Goal: Information Seeking & Learning: Check status

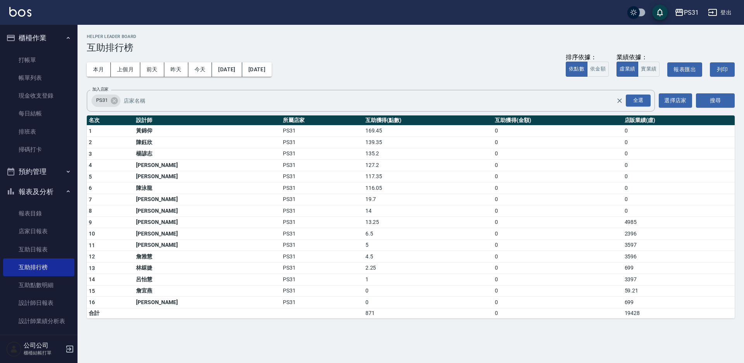
scroll to position [105, 0]
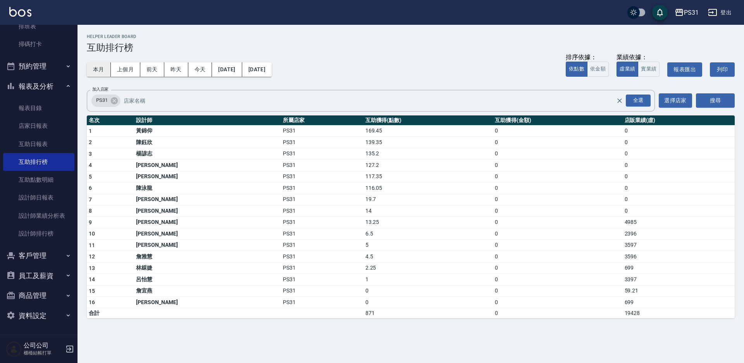
click at [89, 68] on button "本月" at bounding box center [99, 69] width 24 height 14
drag, startPoint x: 317, startPoint y: 142, endPoint x: 353, endPoint y: 141, distance: 36.1
click at [363, 141] on td "139.35" at bounding box center [427, 143] width 129 height 12
click at [363, 150] on td "135.2" at bounding box center [427, 154] width 129 height 12
drag, startPoint x: 338, startPoint y: 151, endPoint x: 236, endPoint y: 150, distance: 101.9
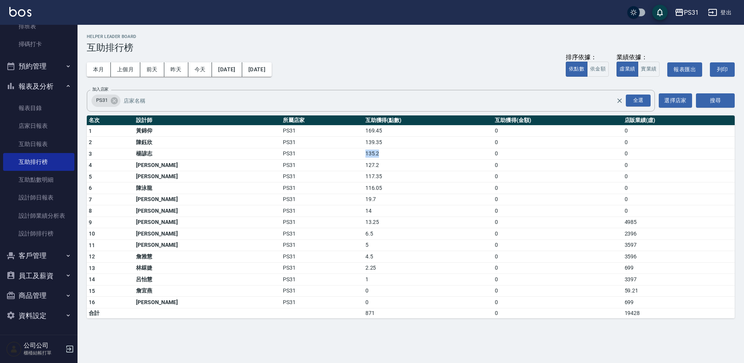
click at [236, 150] on tr "3 楊諺志 PS31 135.2 0 0" at bounding box center [411, 154] width 648 height 12
click at [281, 150] on td "PS31" at bounding box center [322, 154] width 82 height 12
drag, startPoint x: 324, startPoint y: 167, endPoint x: 267, endPoint y: 159, distance: 58.2
click at [267, 160] on tr "4 [PERSON_NAME]PS31 127.2 0 0" at bounding box center [411, 166] width 648 height 12
click at [303, 180] on td "PS31" at bounding box center [322, 177] width 82 height 12
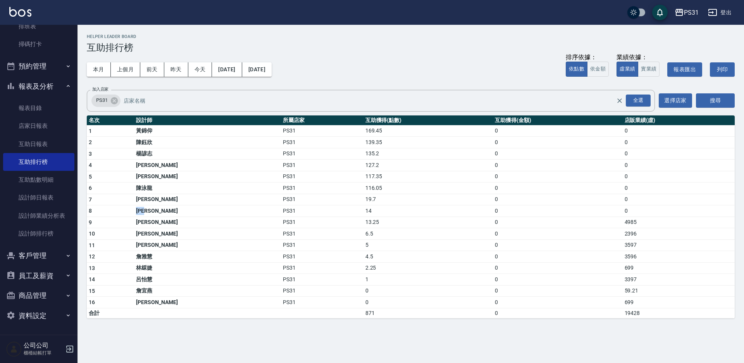
drag, startPoint x: 158, startPoint y: 212, endPoint x: 122, endPoint y: 213, distance: 35.7
click at [122, 213] on tr "8 [PERSON_NAME]PS31 14 0 0" at bounding box center [411, 211] width 648 height 12
drag, startPoint x: 174, startPoint y: 251, endPoint x: 159, endPoint y: 250, distance: 15.2
click at [170, 253] on tbody "1 [PERSON_NAME]PS31 169.45 0 0 2 [PERSON_NAME]PS31 139.35 0 0 3 楊諺志 PS31 135.2 …" at bounding box center [411, 221] width 648 height 193
click at [182, 318] on div "PS31 [DATE] - [DATE] 互助排行榜 列印時間： [DATE][PHONE_NUMBER]:29 Helper Leader Board 互助…" at bounding box center [410, 176] width 666 height 303
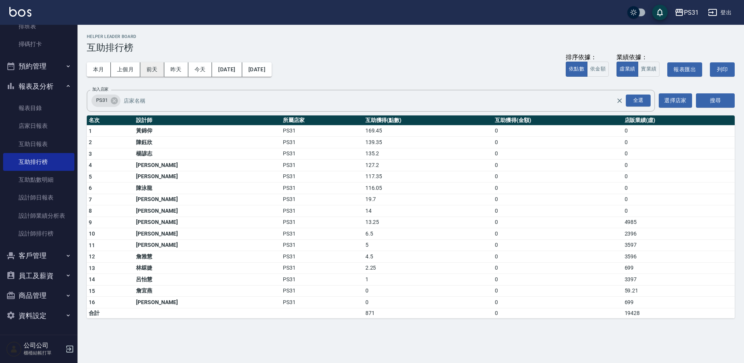
click at [146, 68] on button "前天" at bounding box center [152, 69] width 24 height 14
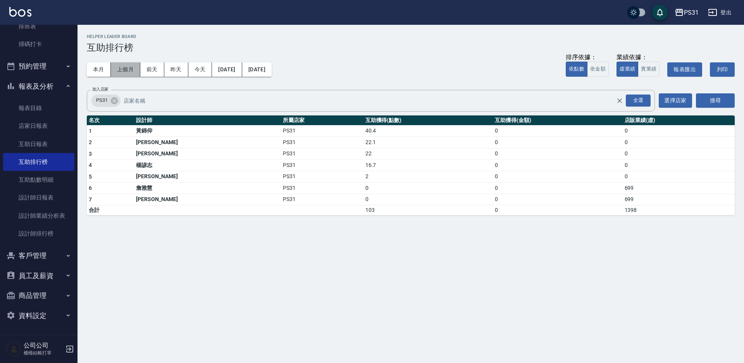
click at [124, 70] on button "上個月" at bounding box center [125, 69] width 29 height 14
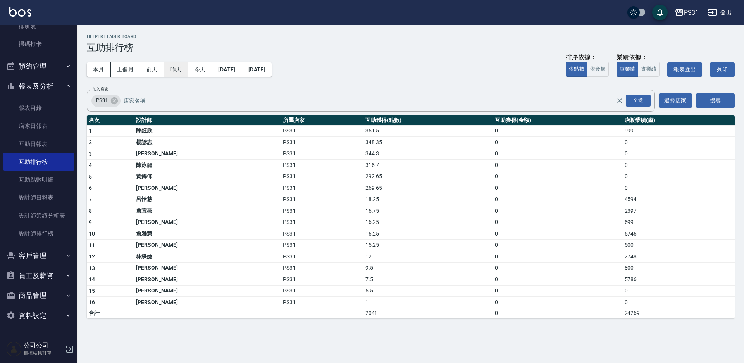
click at [179, 69] on button "昨天" at bounding box center [176, 69] width 24 height 14
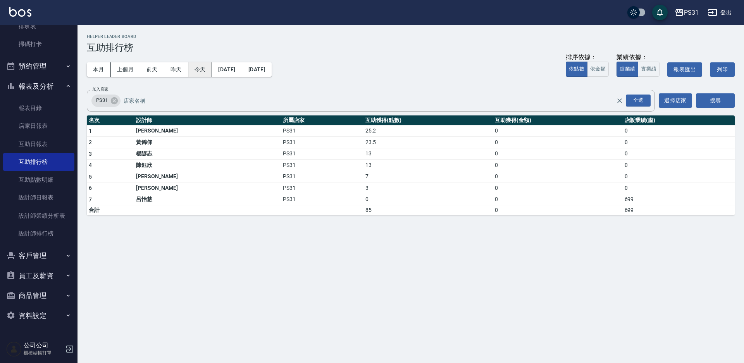
click at [199, 71] on button "今天" at bounding box center [200, 69] width 24 height 14
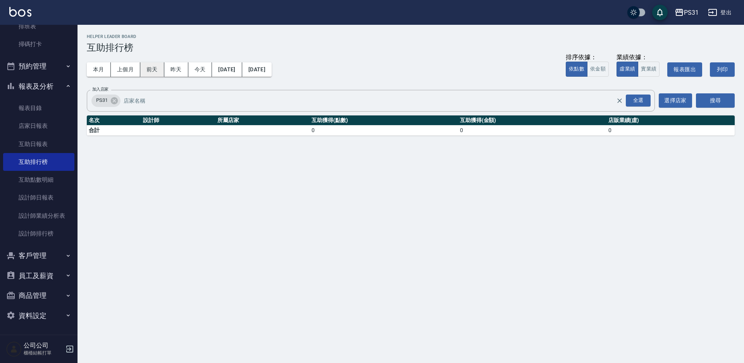
click at [145, 73] on button "前天" at bounding box center [152, 69] width 24 height 14
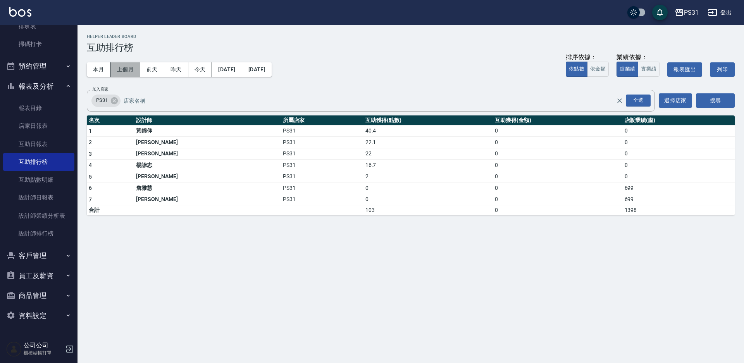
click at [128, 71] on button "上個月" at bounding box center [125, 69] width 29 height 14
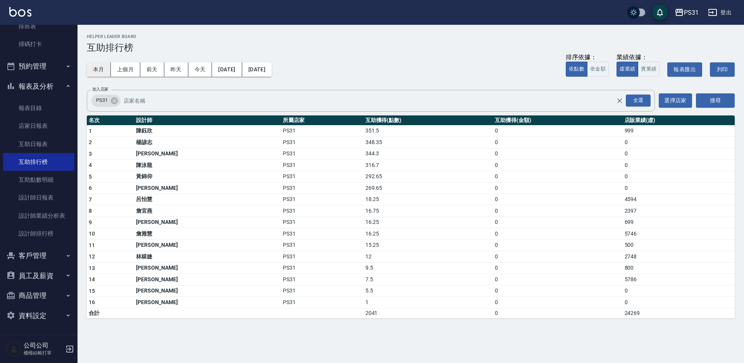
click at [97, 71] on button "本月" at bounding box center [99, 69] width 24 height 14
